Goal: Use online tool/utility: Utilize a website feature to perform a specific function

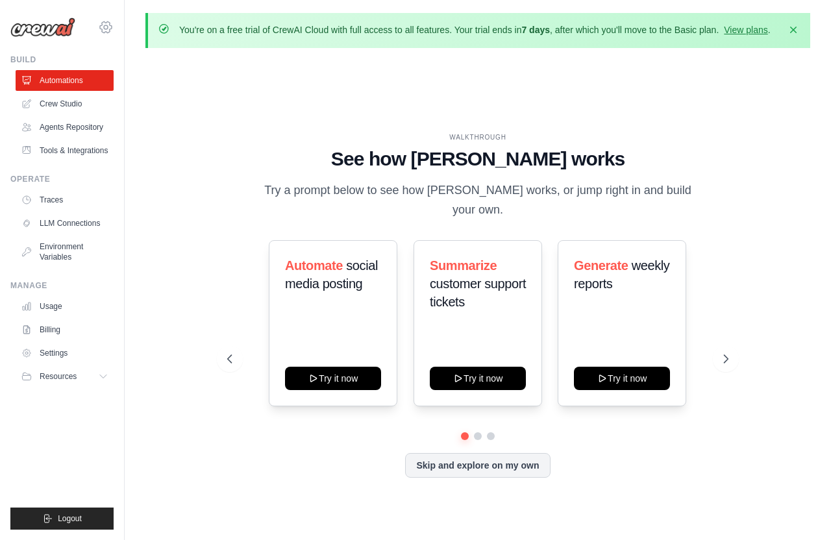
click at [109, 31] on icon at bounding box center [106, 27] width 16 height 16
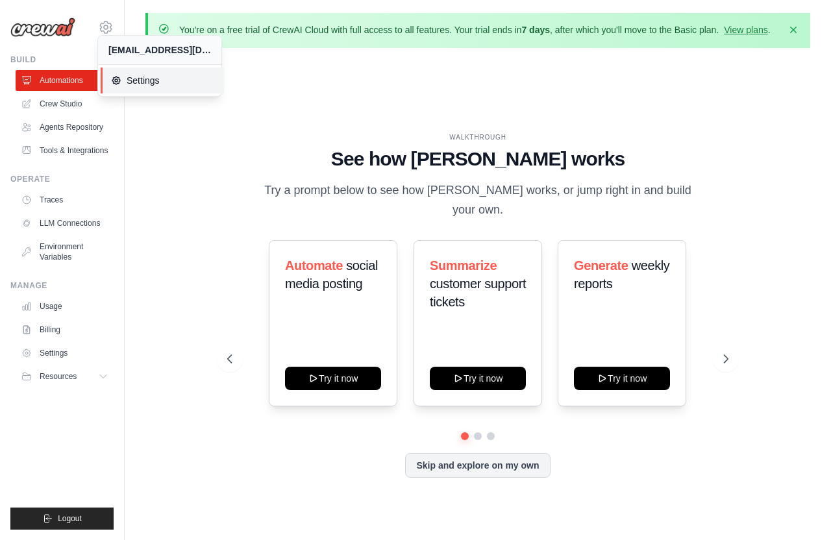
click at [142, 79] on span "Settings" at bounding box center [162, 80] width 103 height 13
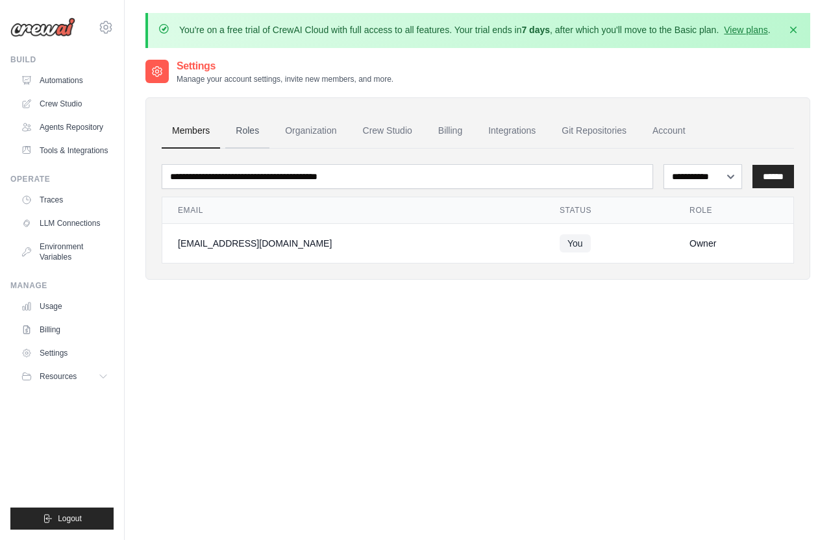
click at [249, 122] on link "Roles" at bounding box center [247, 131] width 44 height 35
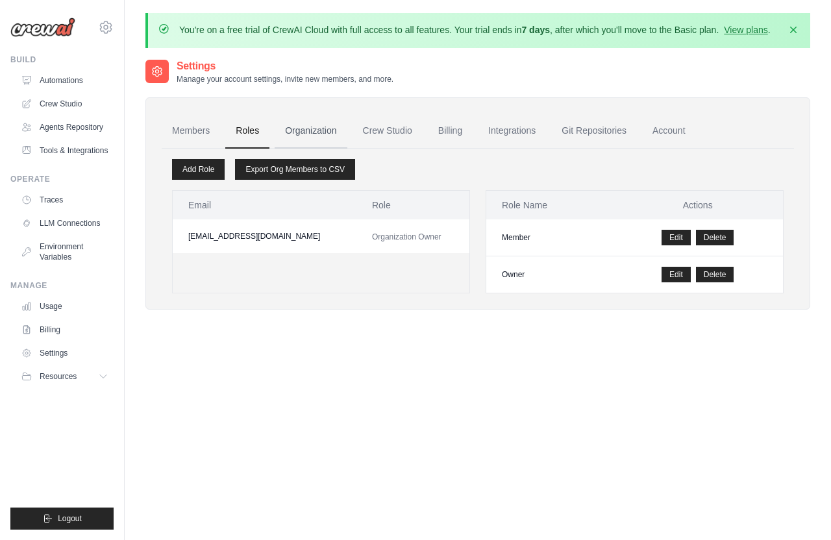
click at [282, 132] on link "Organization" at bounding box center [311, 131] width 72 height 35
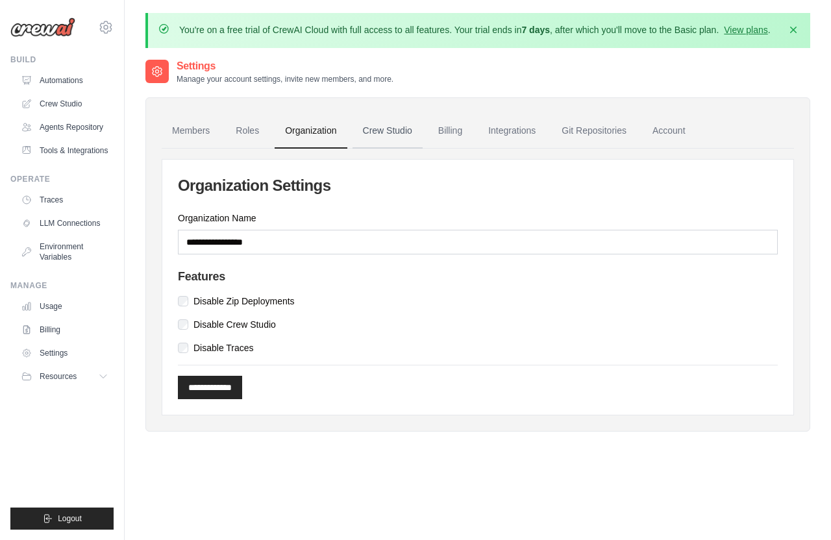
click at [390, 123] on link "Crew Studio" at bounding box center [388, 131] width 70 height 35
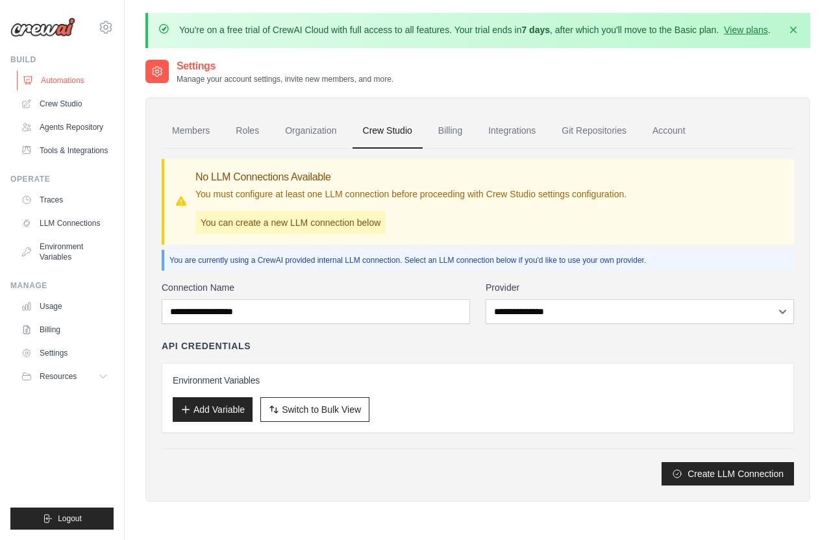
click at [80, 71] on link "Automations" at bounding box center [66, 80] width 98 height 21
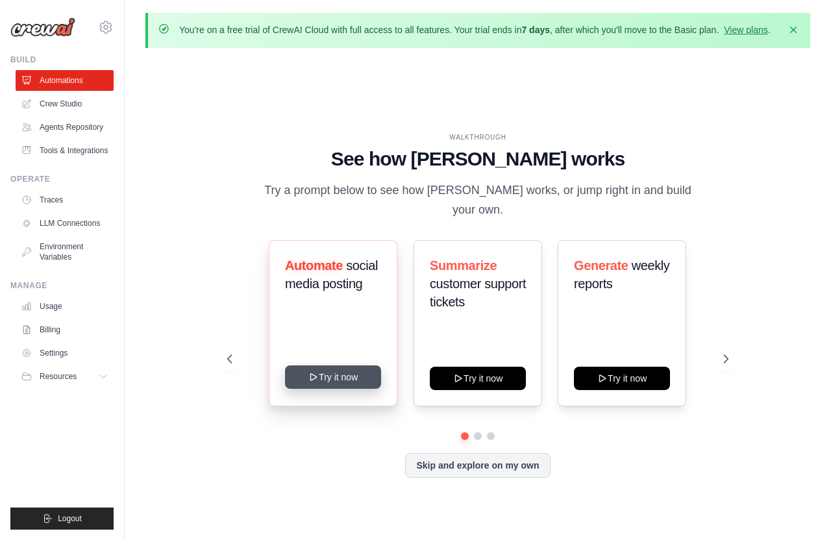
click at [331, 365] on button "Try it now" at bounding box center [333, 376] width 96 height 23
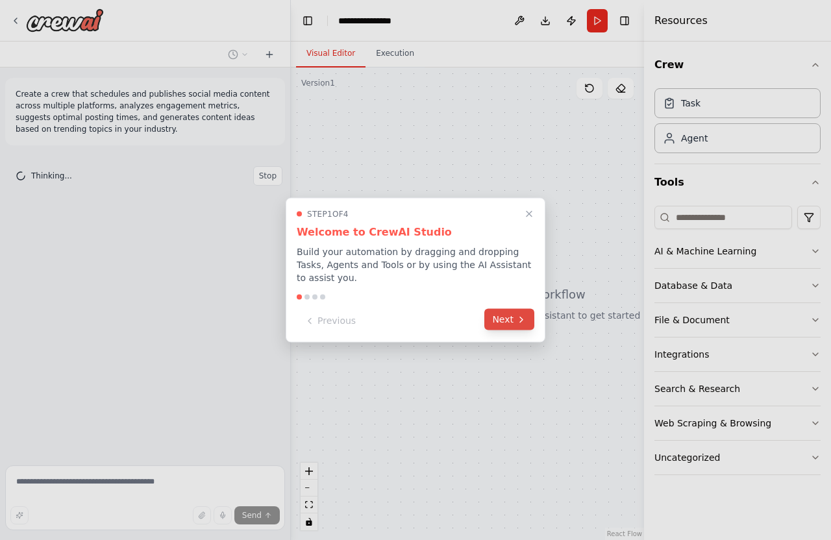
click at [510, 329] on button "Next" at bounding box center [509, 319] width 50 height 21
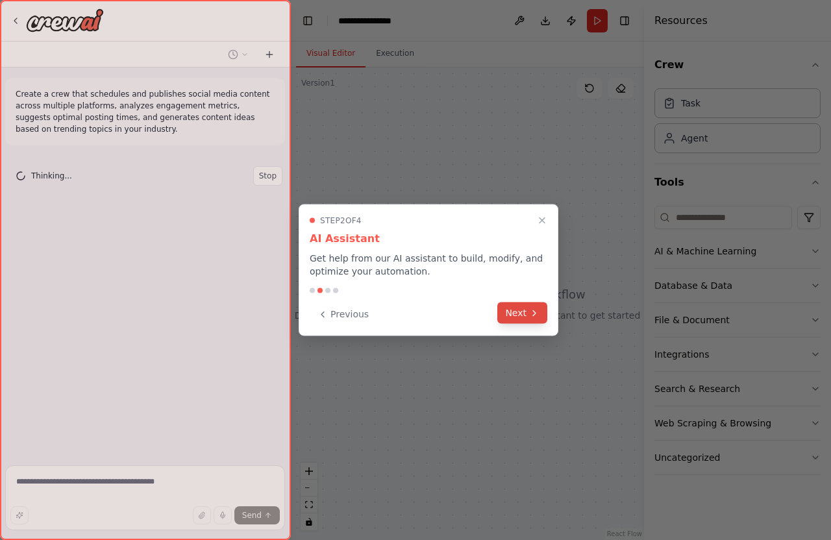
click at [522, 318] on button "Next" at bounding box center [522, 313] width 50 height 21
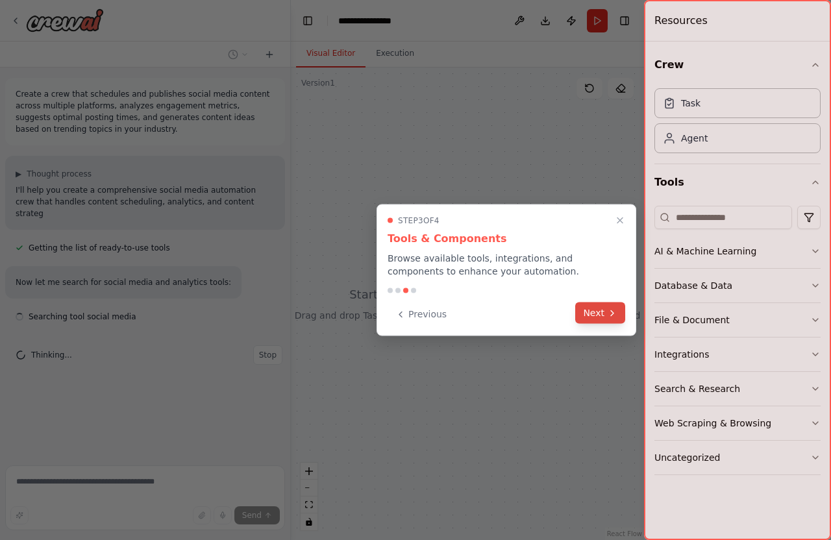
click at [586, 316] on button "Next" at bounding box center [600, 313] width 50 height 21
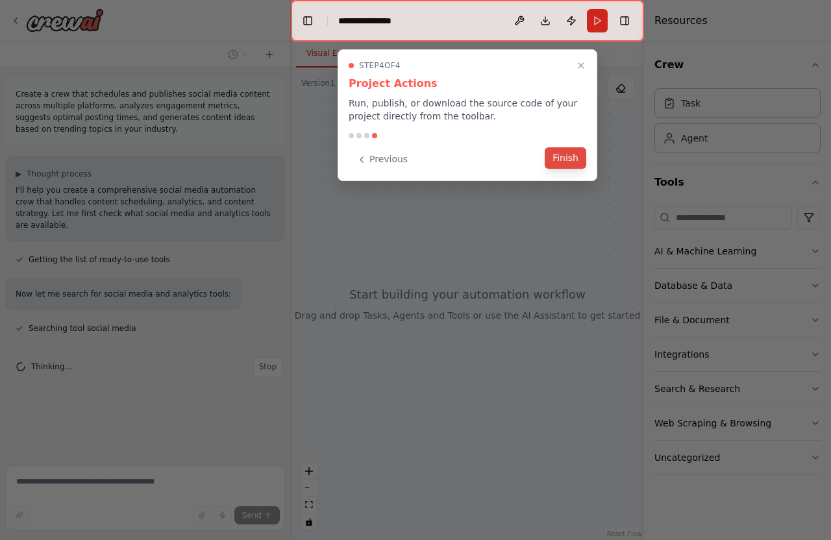
click at [556, 159] on button "Finish" at bounding box center [566, 157] width 42 height 21
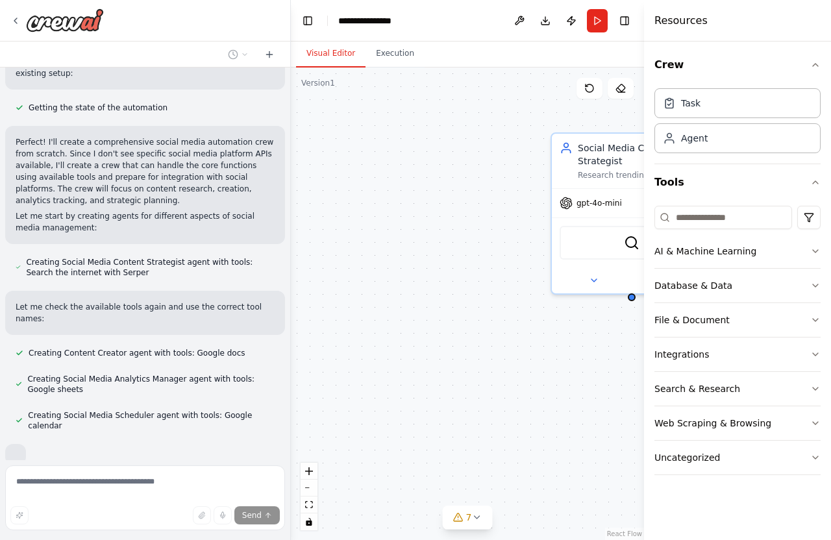
scroll to position [658, 0]
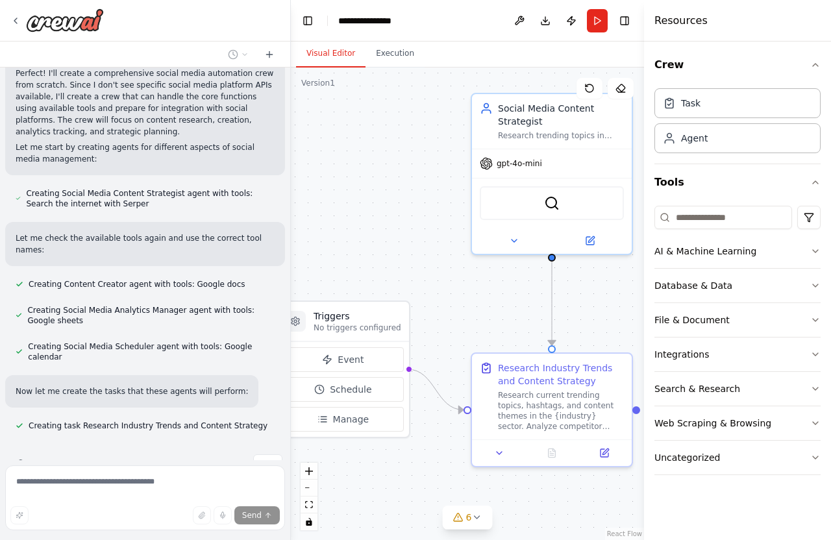
drag, startPoint x: 452, startPoint y: 212, endPoint x: 373, endPoint y: 173, distance: 89.1
click at [373, 173] on div ".deletable-edge-delete-btn { width: 20px; height: 20px; border: 0px solid #ffff…" at bounding box center [467, 304] width 353 height 473
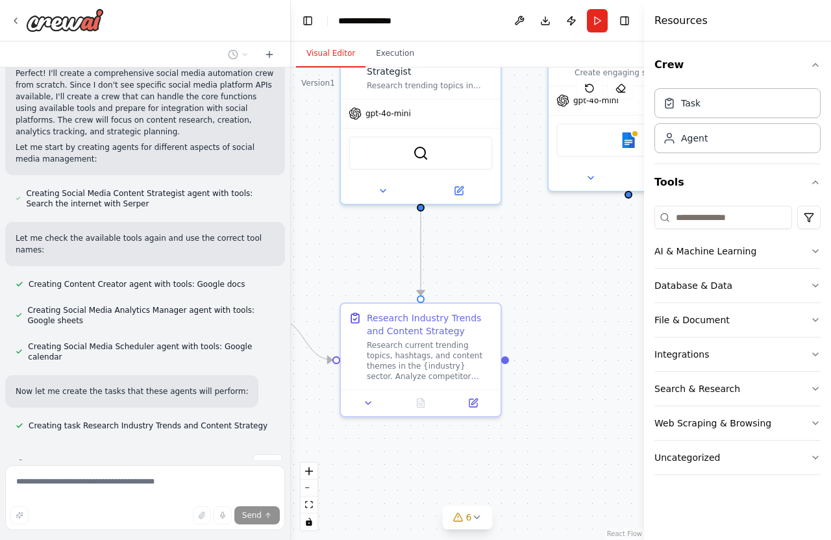
scroll to position [684, 0]
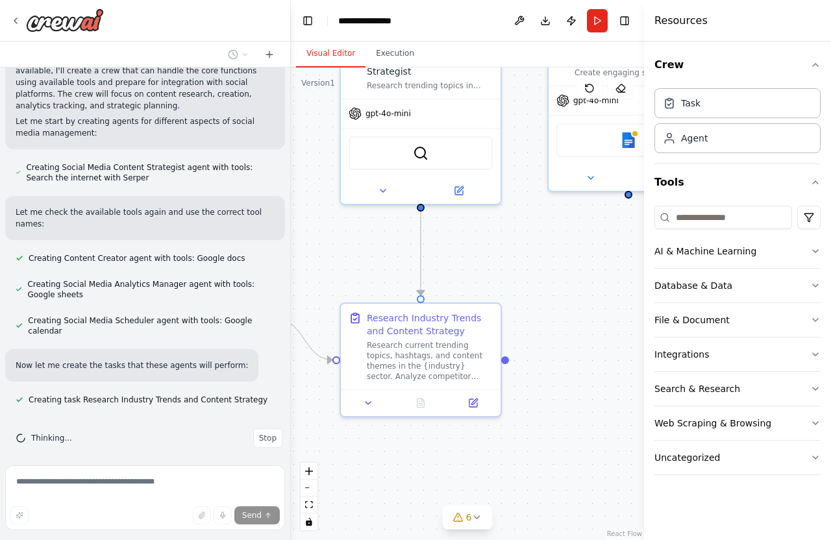
drag, startPoint x: 465, startPoint y: 281, endPoint x: 334, endPoint y: 231, distance: 140.3
click at [334, 231] on div ".deletable-edge-delete-btn { width: 20px; height: 20px; border: 0px solid #ffff…" at bounding box center [467, 304] width 353 height 473
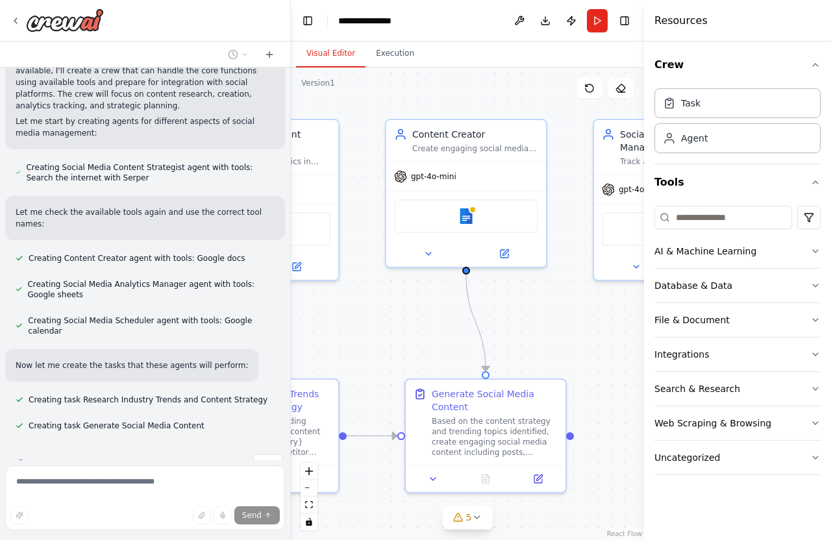
drag, startPoint x: 533, startPoint y: 277, endPoint x: 371, endPoint y: 353, distance: 179.2
click at [371, 353] on div ".deletable-edge-delete-btn { width: 20px; height: 20px; border: 0px solid #ffff…" at bounding box center [467, 304] width 353 height 473
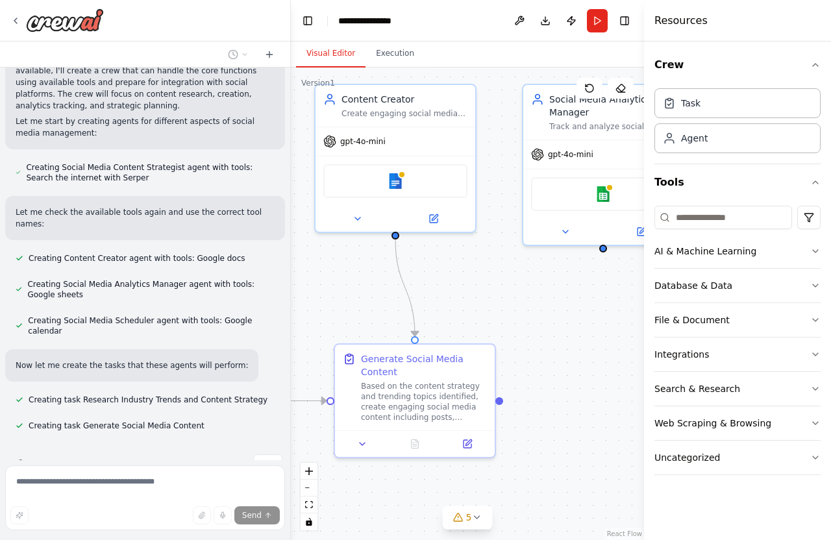
drag, startPoint x: 575, startPoint y: 338, endPoint x: 504, endPoint y: 303, distance: 79.0
click at [504, 303] on div ".deletable-edge-delete-btn { width: 20px; height: 20px; border: 0px solid #ffff…" at bounding box center [467, 304] width 353 height 473
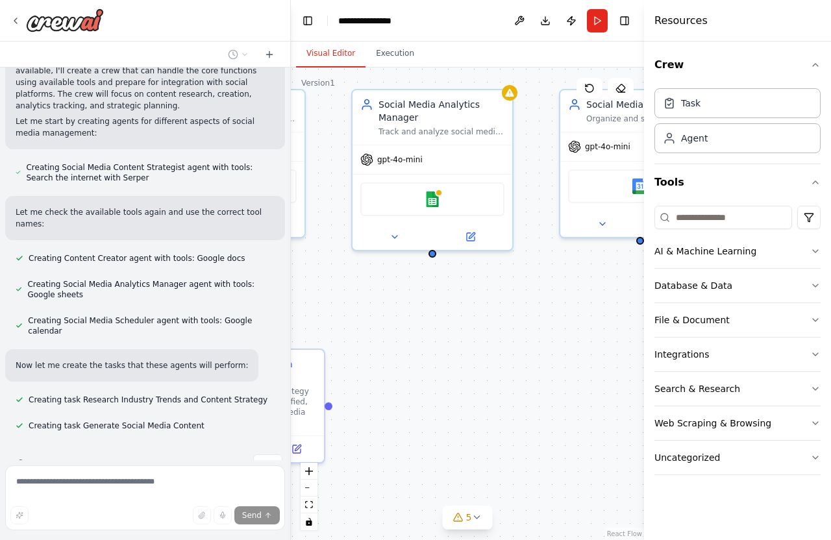
drag, startPoint x: 564, startPoint y: 327, endPoint x: 393, endPoint y: 332, distance: 170.8
click at [393, 332] on div ".deletable-edge-delete-btn { width: 20px; height: 20px; border: 0px solid #ffff…" at bounding box center [467, 304] width 353 height 473
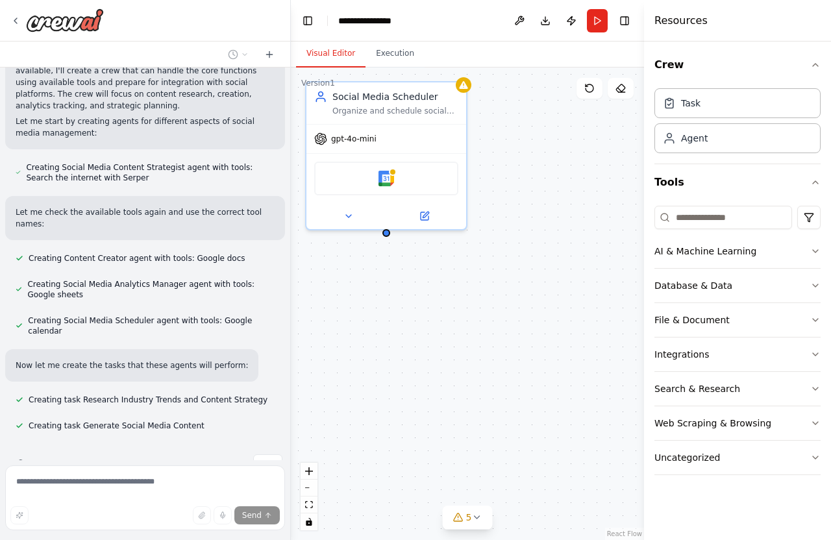
drag, startPoint x: 565, startPoint y: 358, endPoint x: 312, endPoint y: 351, distance: 253.9
click at [312, 351] on div ".deletable-edge-delete-btn { width: 20px; height: 20px; border: 0px solid #ffff…" at bounding box center [467, 304] width 353 height 473
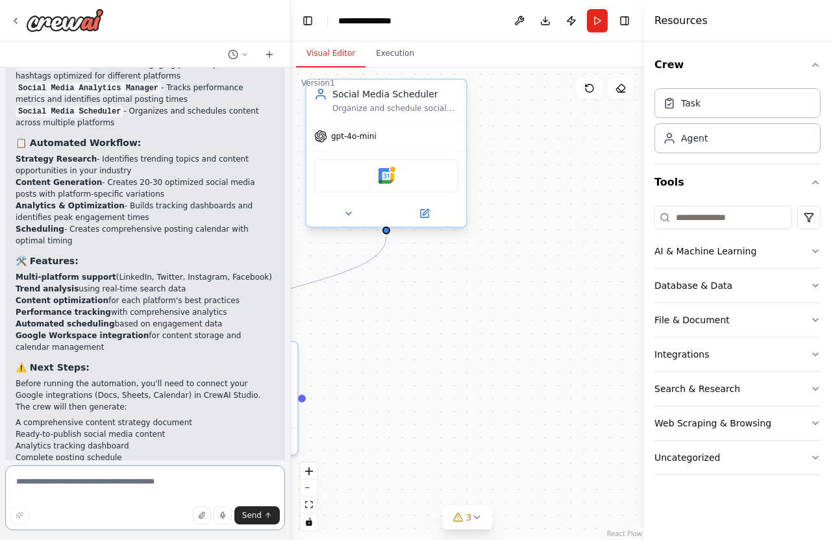
scroll to position [1478, 0]
